Goal: Task Accomplishment & Management: Manage account settings

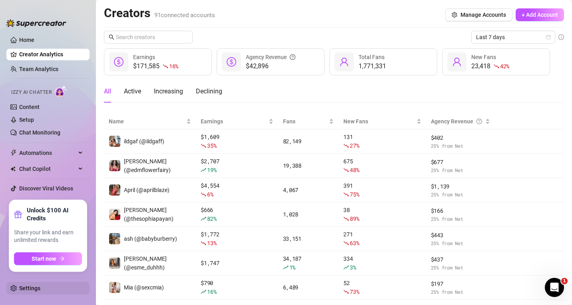
drag, startPoint x: 34, startPoint y: 286, endPoint x: 41, endPoint y: 282, distance: 8.2
click at [34, 285] on link "Settings" at bounding box center [29, 288] width 21 height 6
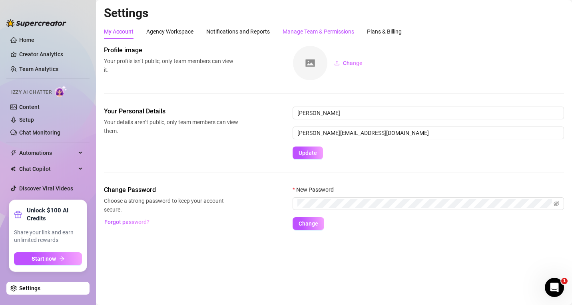
click at [324, 35] on div "Manage Team & Permissions" at bounding box center [318, 31] width 72 height 9
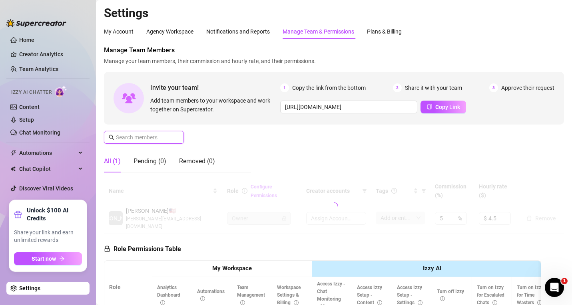
click at [143, 138] on input "text" at bounding box center [144, 137] width 57 height 9
paste input "[EMAIL_ADDRESS][DOMAIN_NAME]"
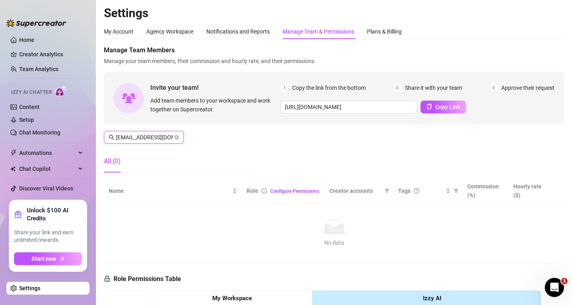
scroll to position [0, 21]
type input "[EMAIL_ADDRESS][DOMAIN_NAME]"
click at [477, 24] on div "Settings My Account Agency Workspace Notifications and Reports Manage Team & Pe…" at bounding box center [334, 253] width 460 height 495
click at [175, 135] on icon "close-circle" at bounding box center [176, 137] width 5 height 5
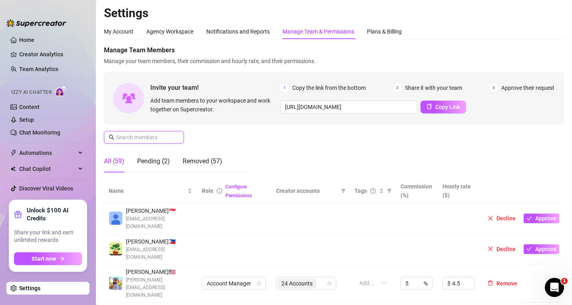
paste input "[EMAIL_ADDRESS][DOMAIN_NAME]"
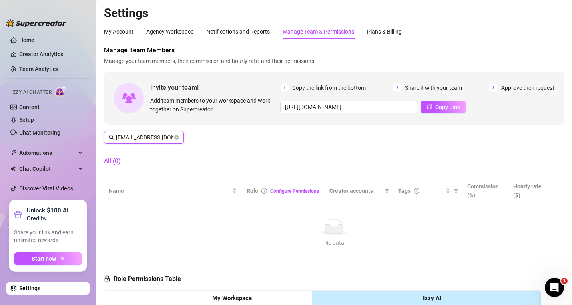
scroll to position [0, 25]
type input "[EMAIL_ADDRESS][DOMAIN_NAME]"
